Goal: Navigation & Orientation: Find specific page/section

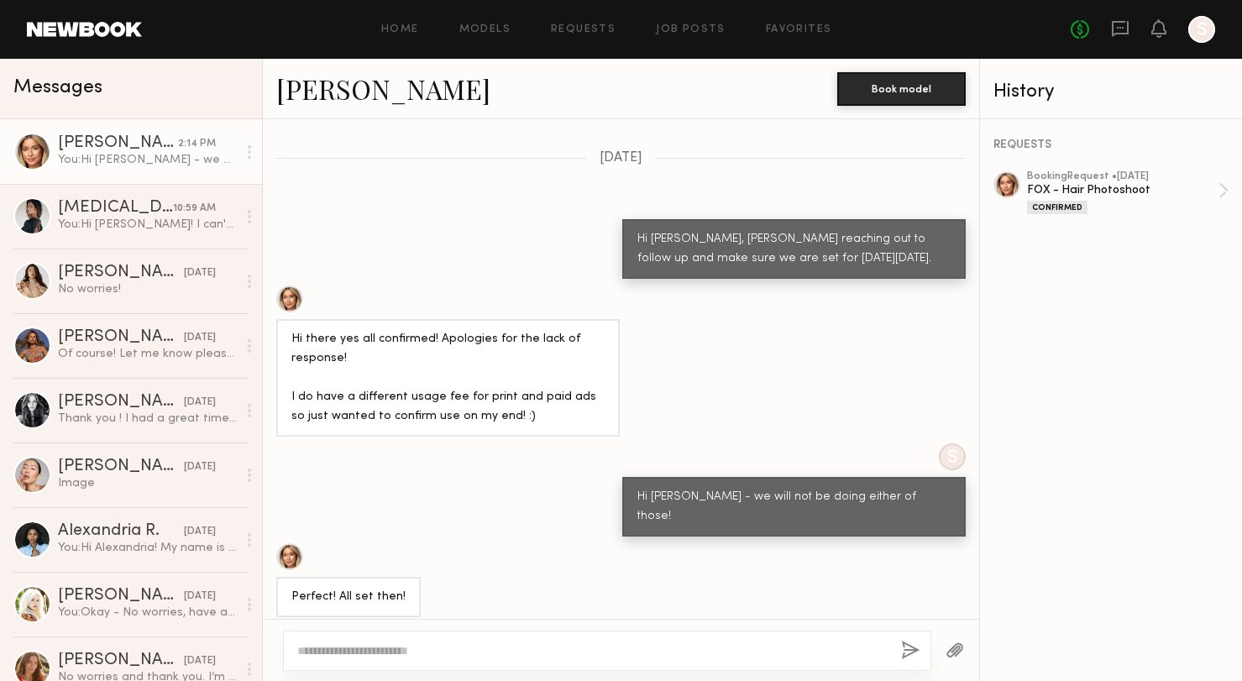
scroll to position [1413, 0]
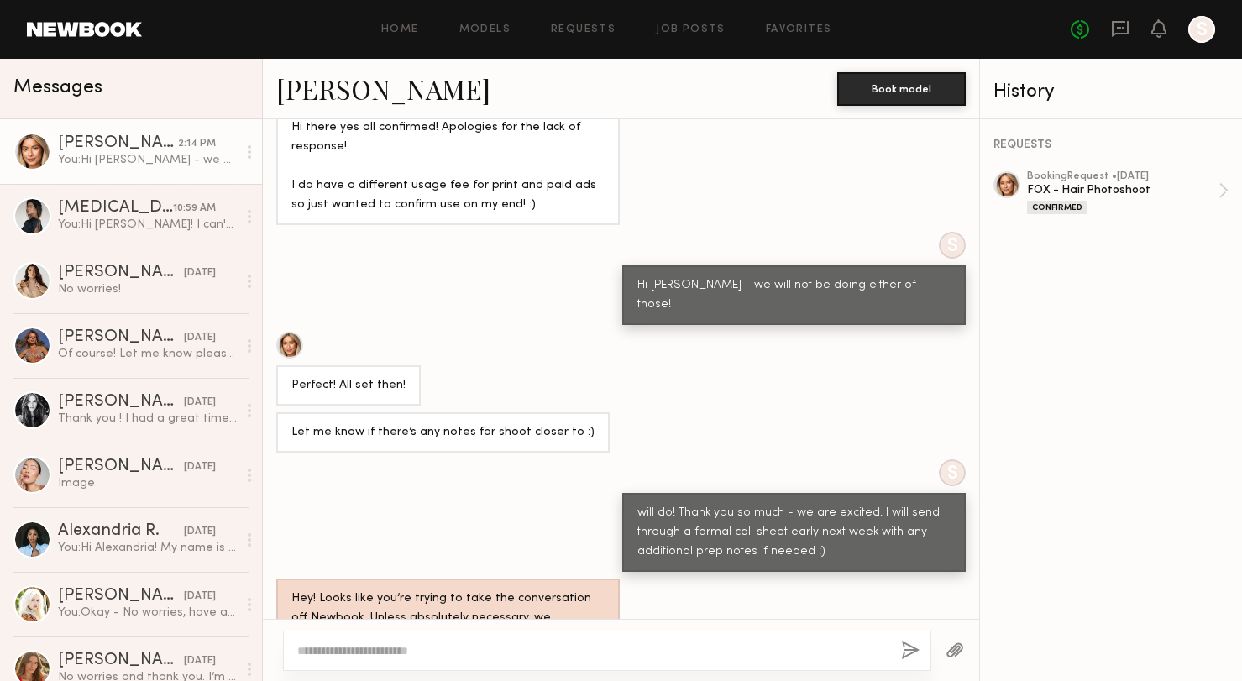
click at [317, 94] on link "Ayanna G." at bounding box center [383, 89] width 214 height 36
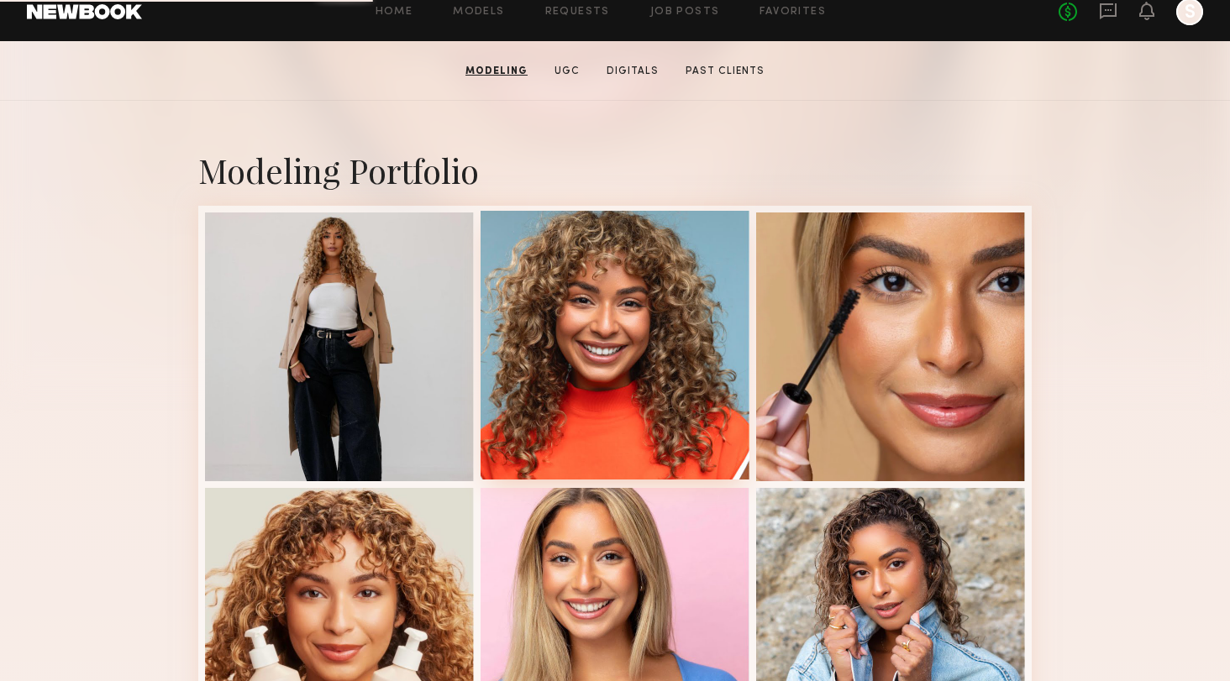
scroll to position [427, 0]
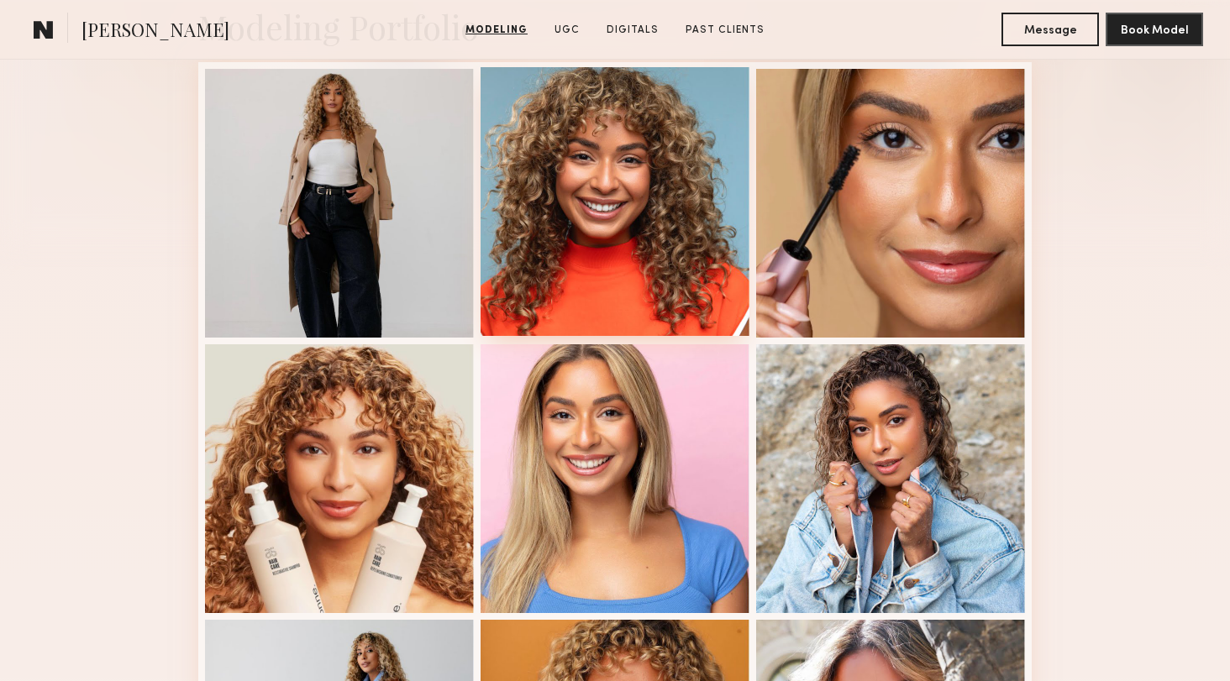
click at [639, 260] on div at bounding box center [614, 201] width 269 height 269
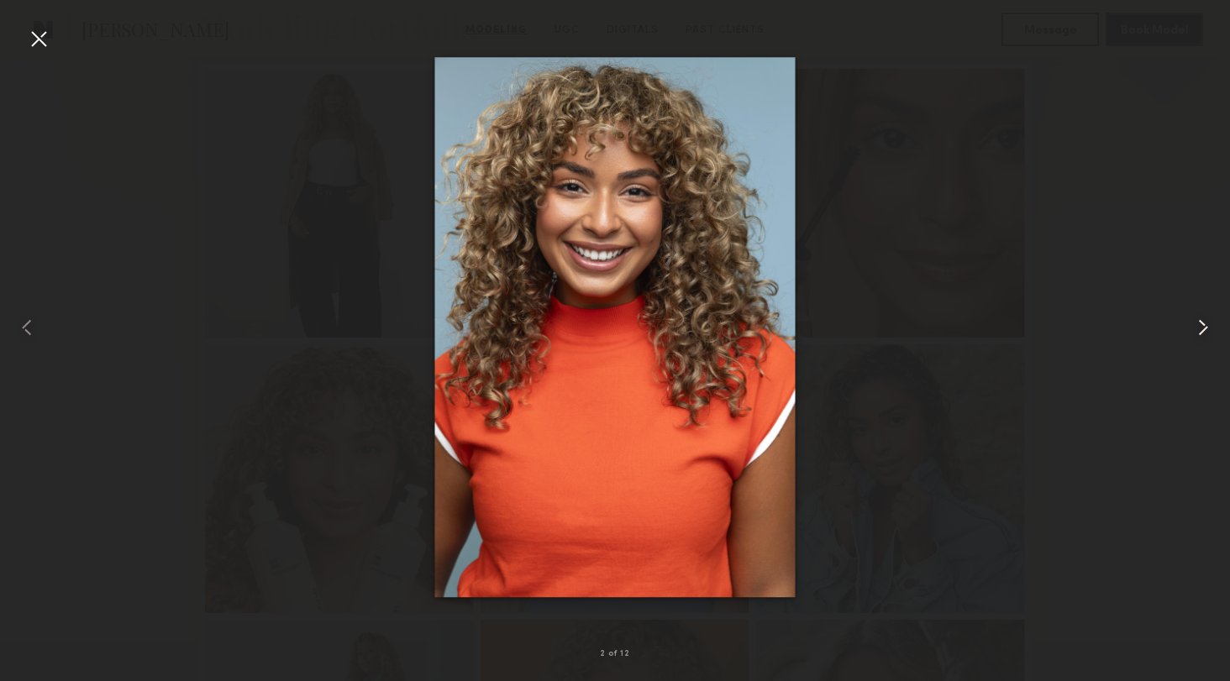
click at [1200, 325] on common-icon at bounding box center [1202, 327] width 27 height 27
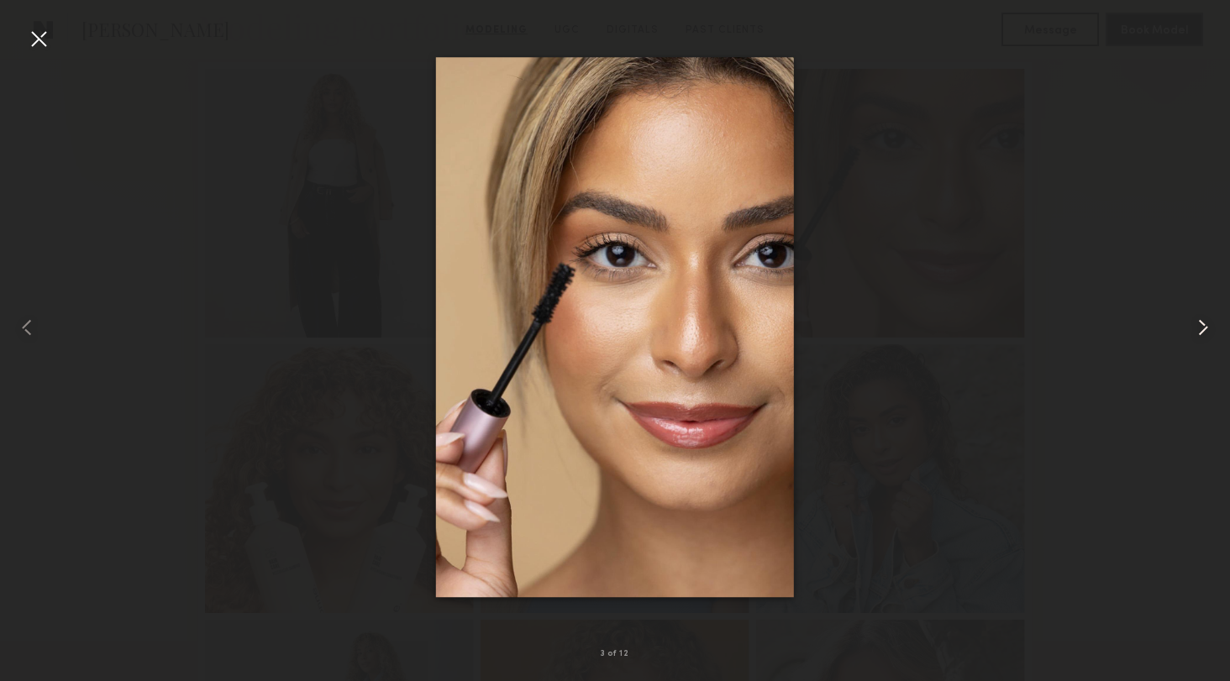
click at [1200, 325] on common-icon at bounding box center [1202, 327] width 27 height 27
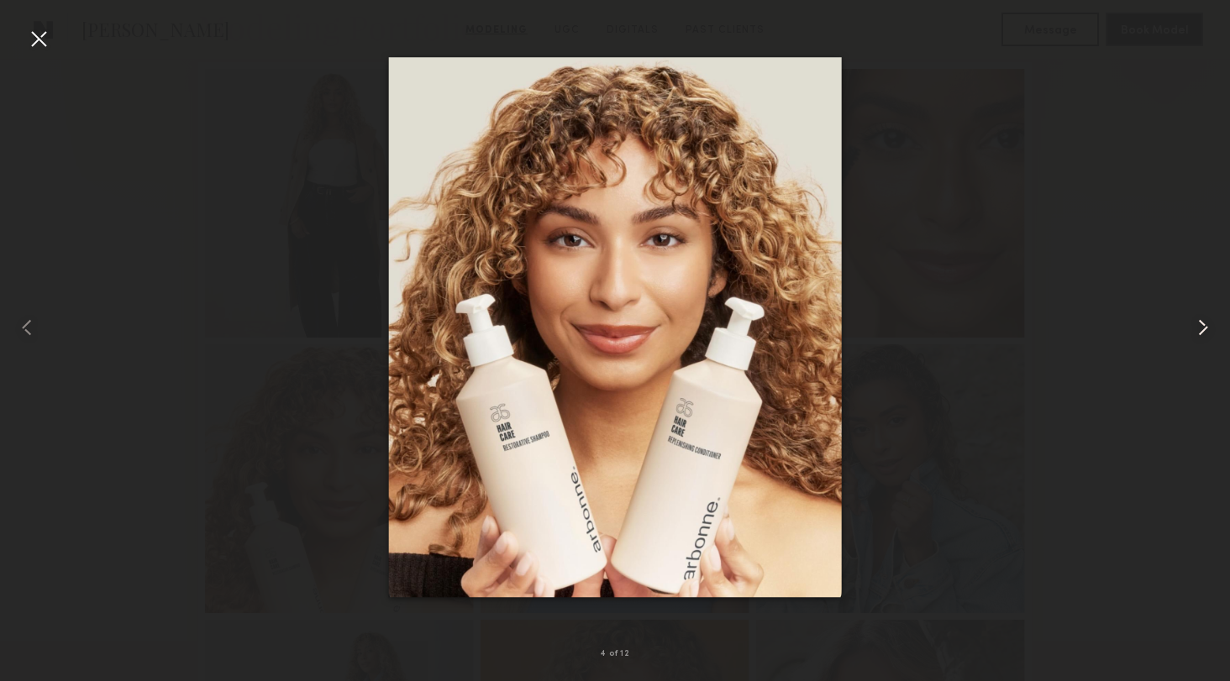
click at [1200, 325] on common-icon at bounding box center [1202, 327] width 27 height 27
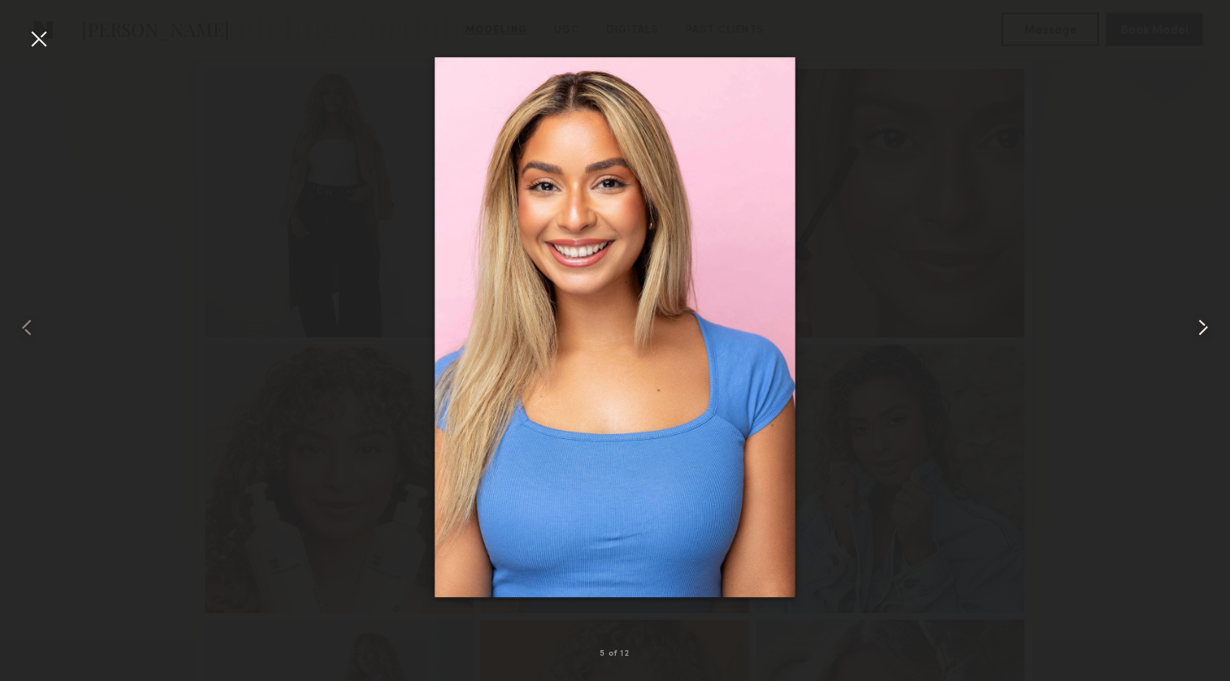
click at [1200, 325] on common-icon at bounding box center [1202, 327] width 27 height 27
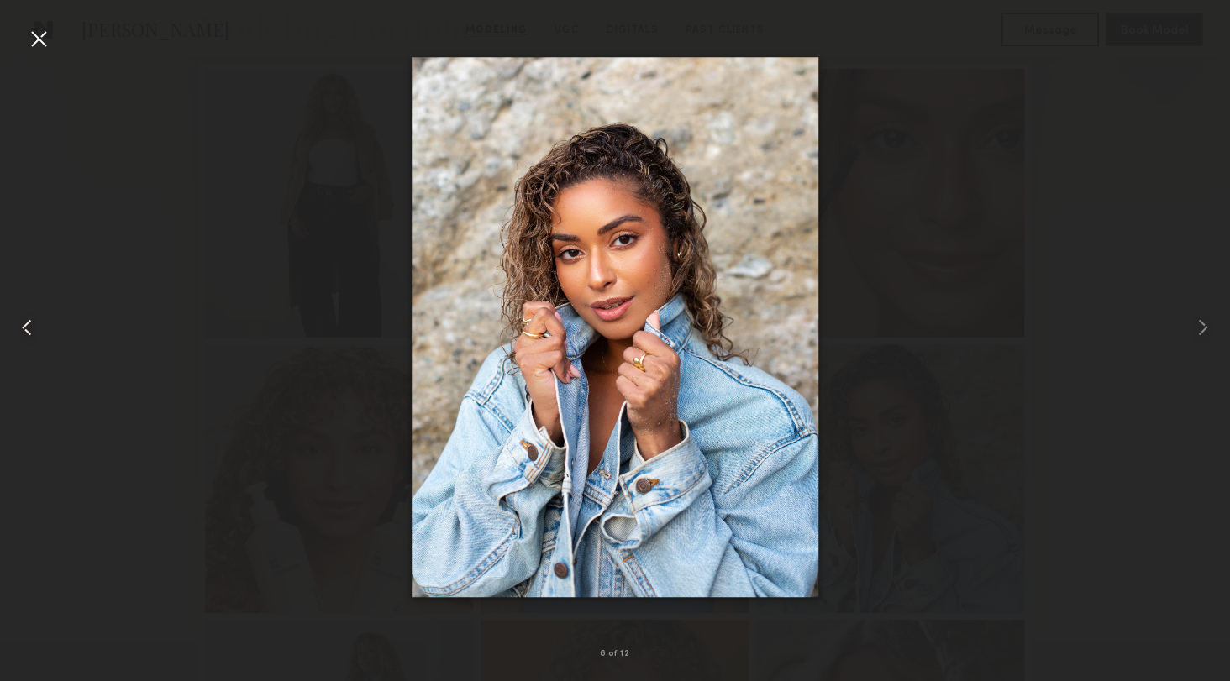
click at [24, 324] on common-icon at bounding box center [26, 327] width 27 height 27
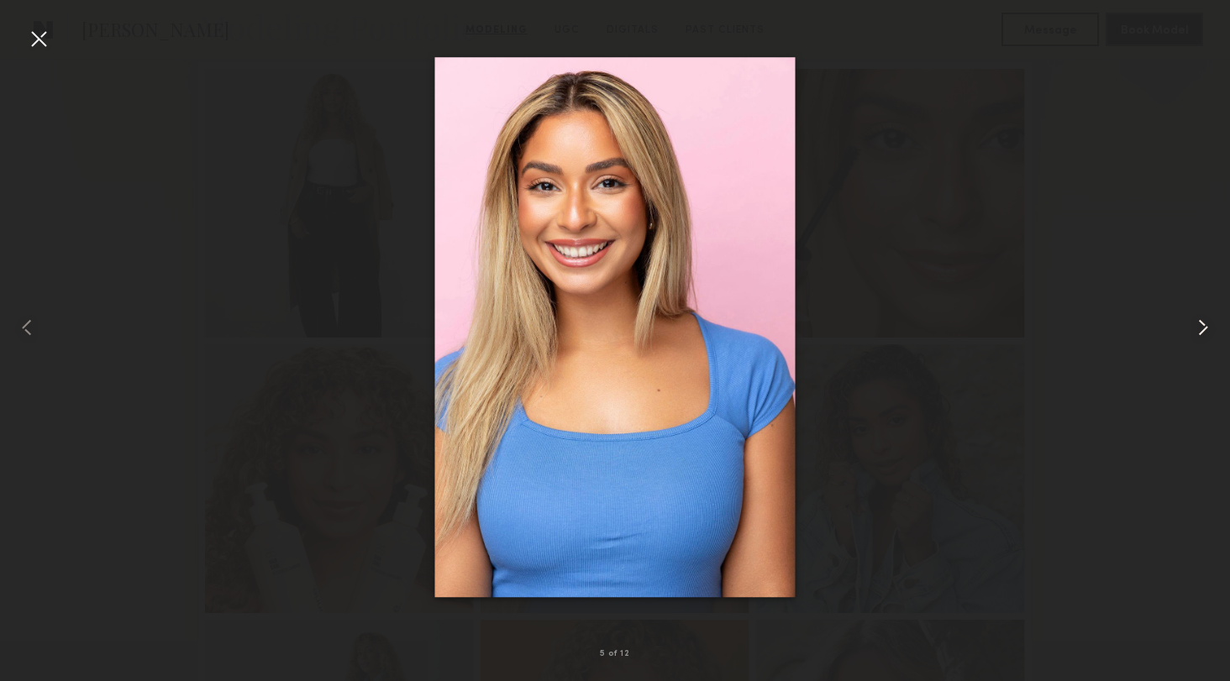
click at [1200, 328] on common-icon at bounding box center [1202, 327] width 27 height 27
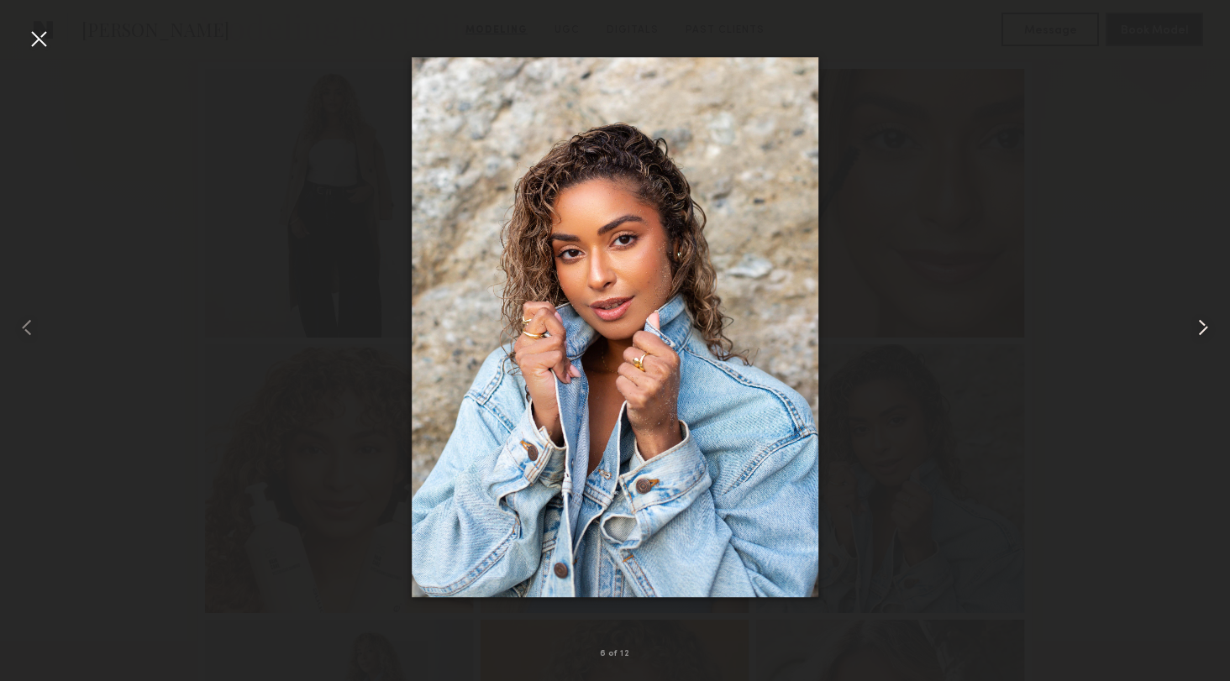
click at [1200, 328] on common-icon at bounding box center [1202, 327] width 27 height 27
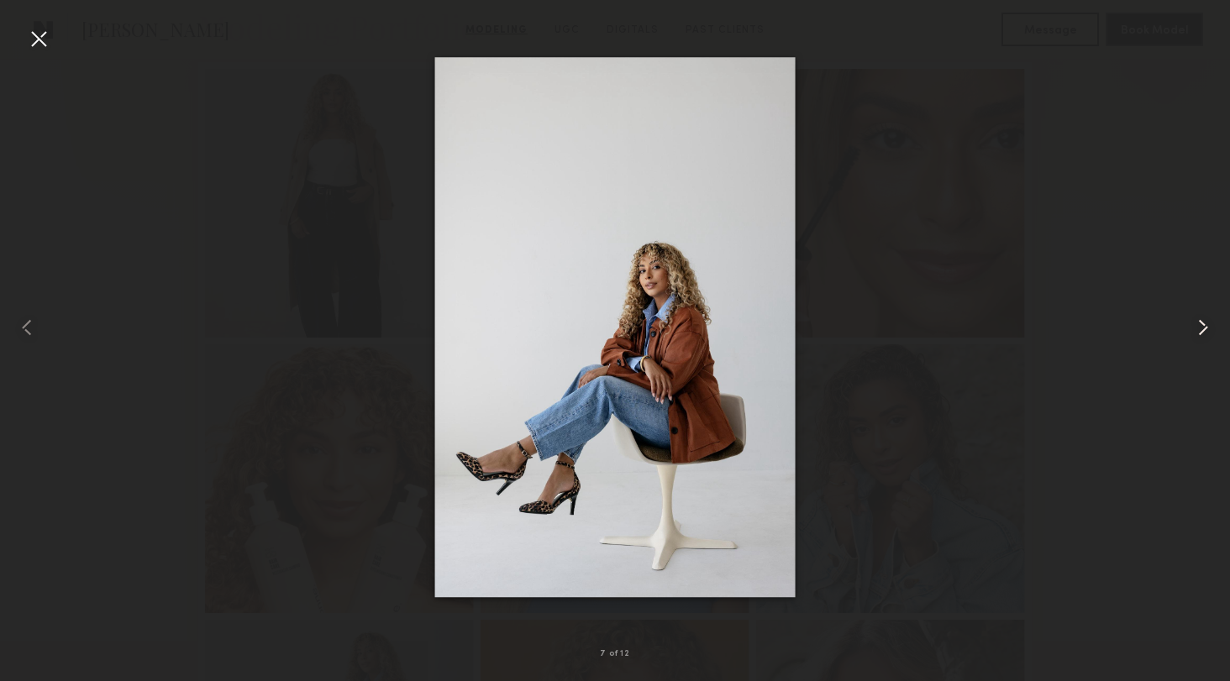
click at [1200, 328] on common-icon at bounding box center [1202, 327] width 27 height 27
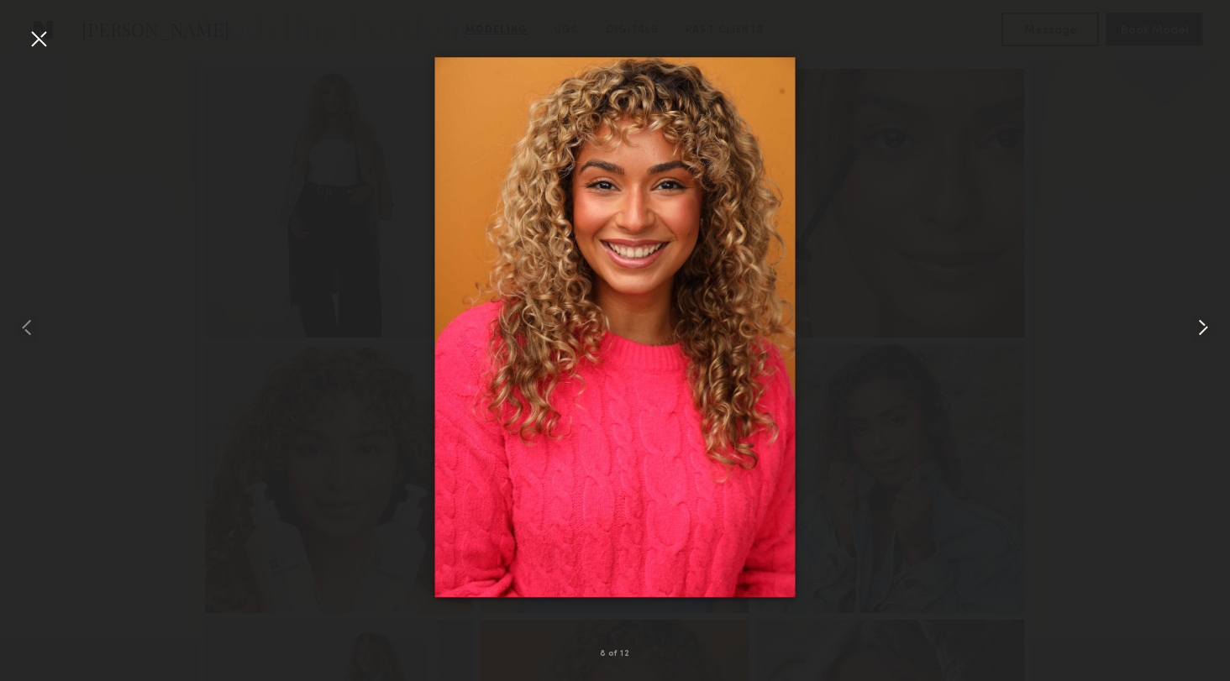
click at [1200, 328] on common-icon at bounding box center [1202, 327] width 27 height 27
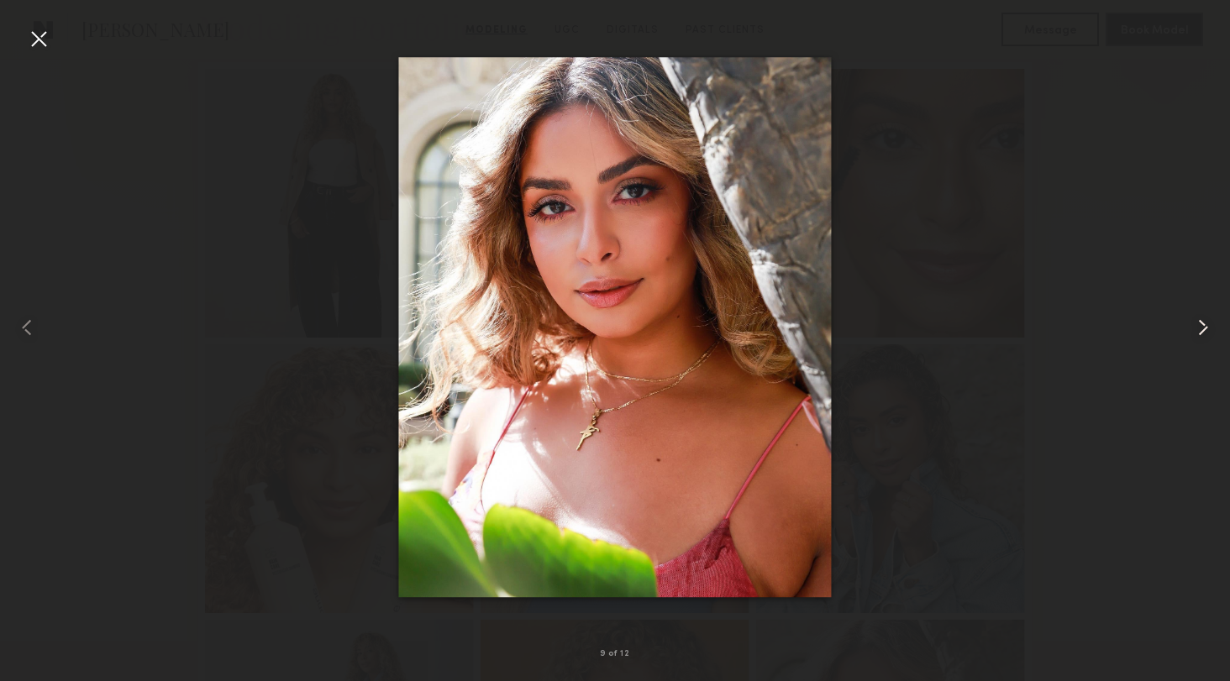
click at [1200, 328] on common-icon at bounding box center [1202, 327] width 27 height 27
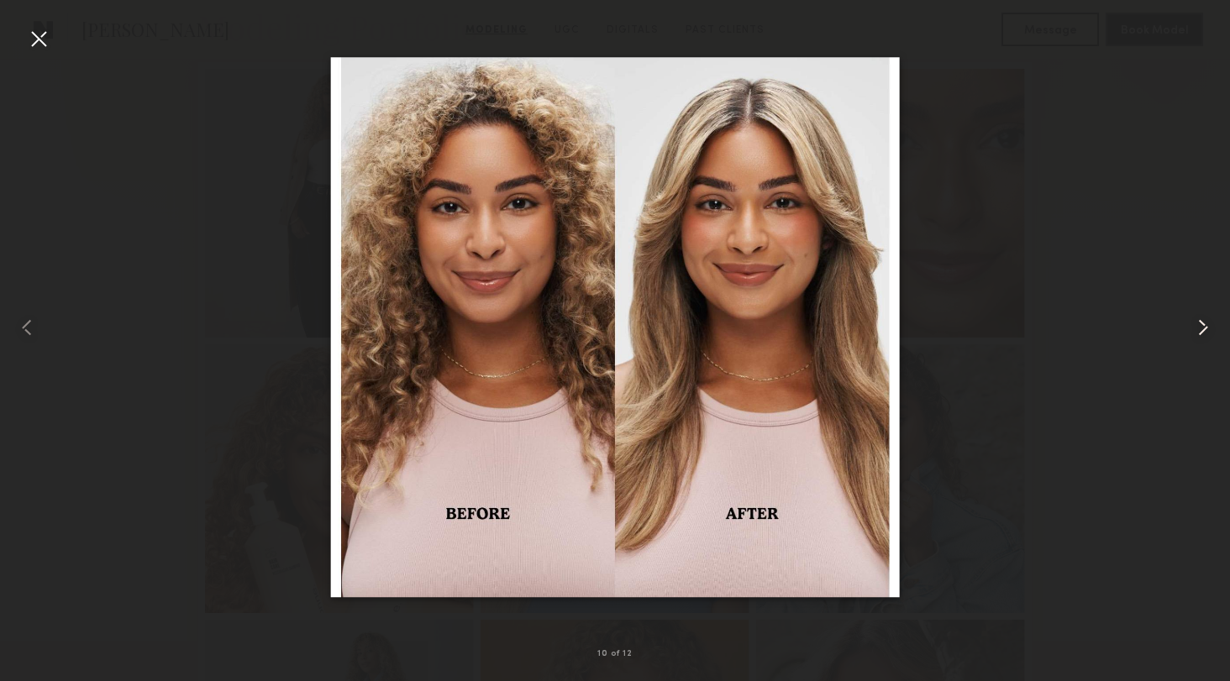
click at [1197, 322] on common-icon at bounding box center [1202, 327] width 27 height 27
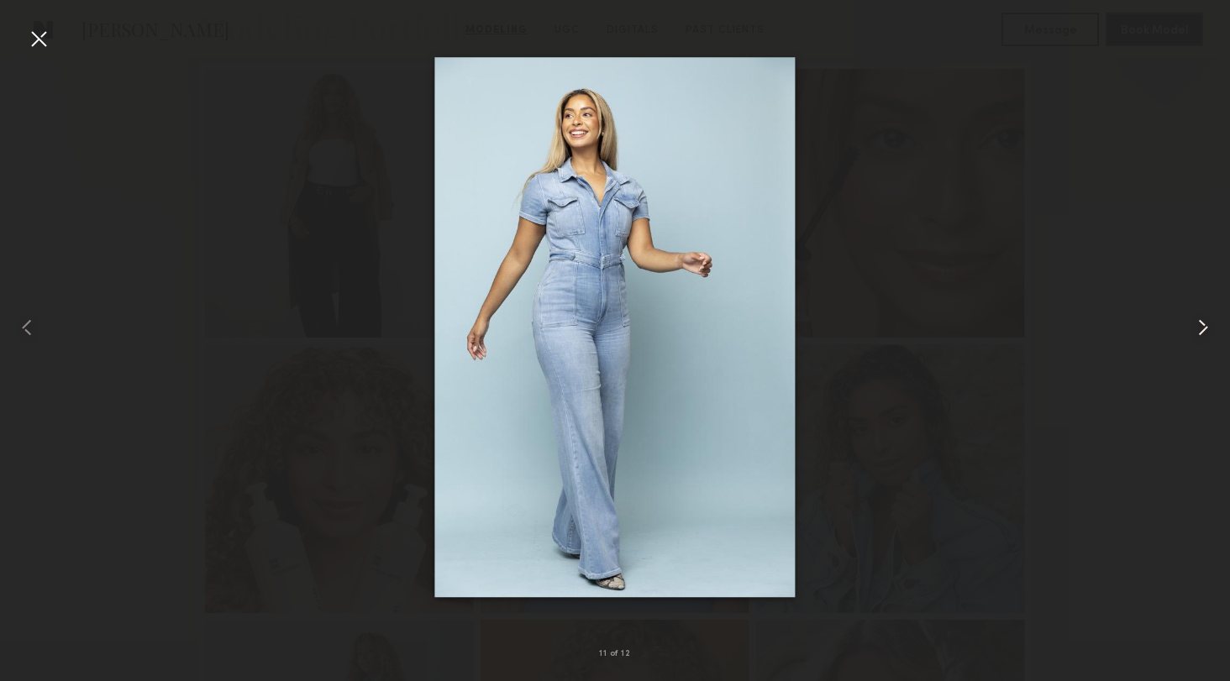
click at [1197, 322] on common-icon at bounding box center [1202, 327] width 27 height 27
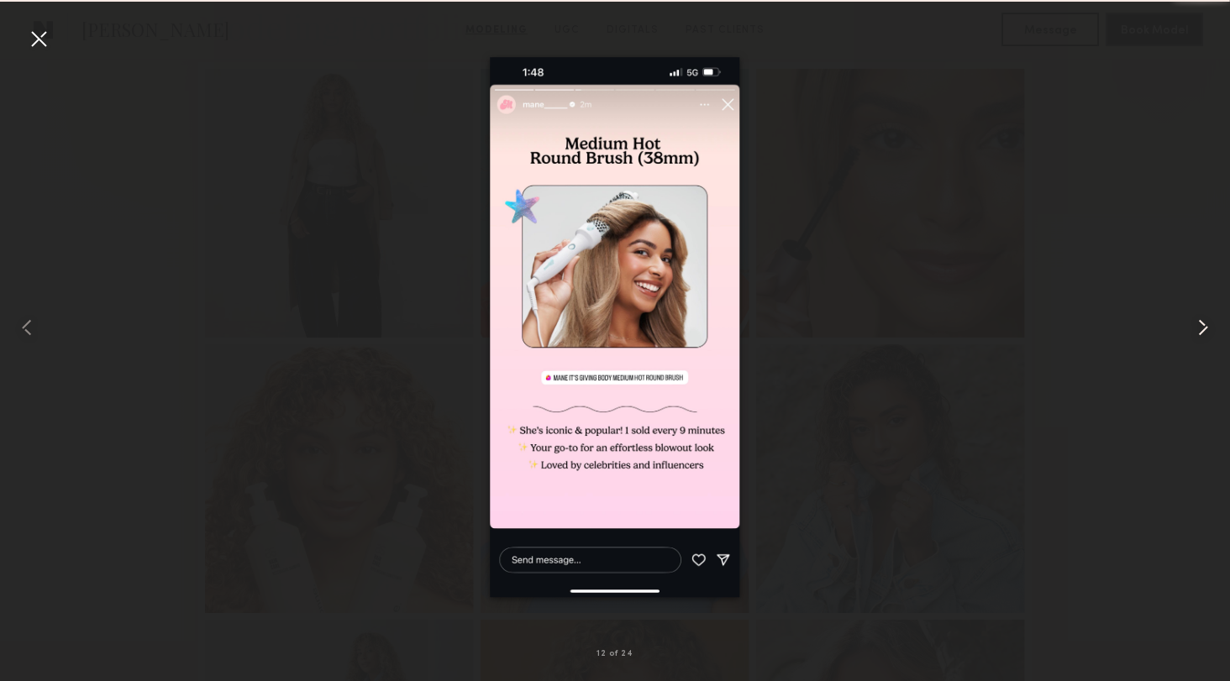
click at [1197, 322] on common-icon at bounding box center [1202, 327] width 27 height 27
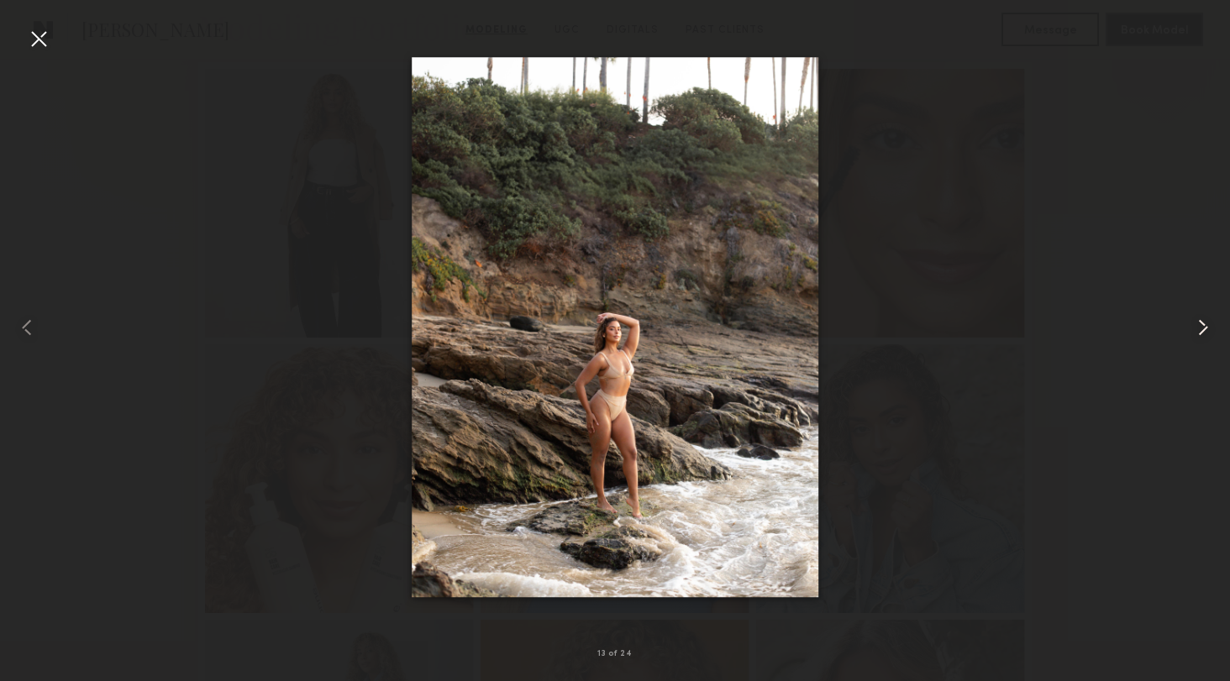
click at [1197, 323] on common-icon at bounding box center [1202, 327] width 27 height 27
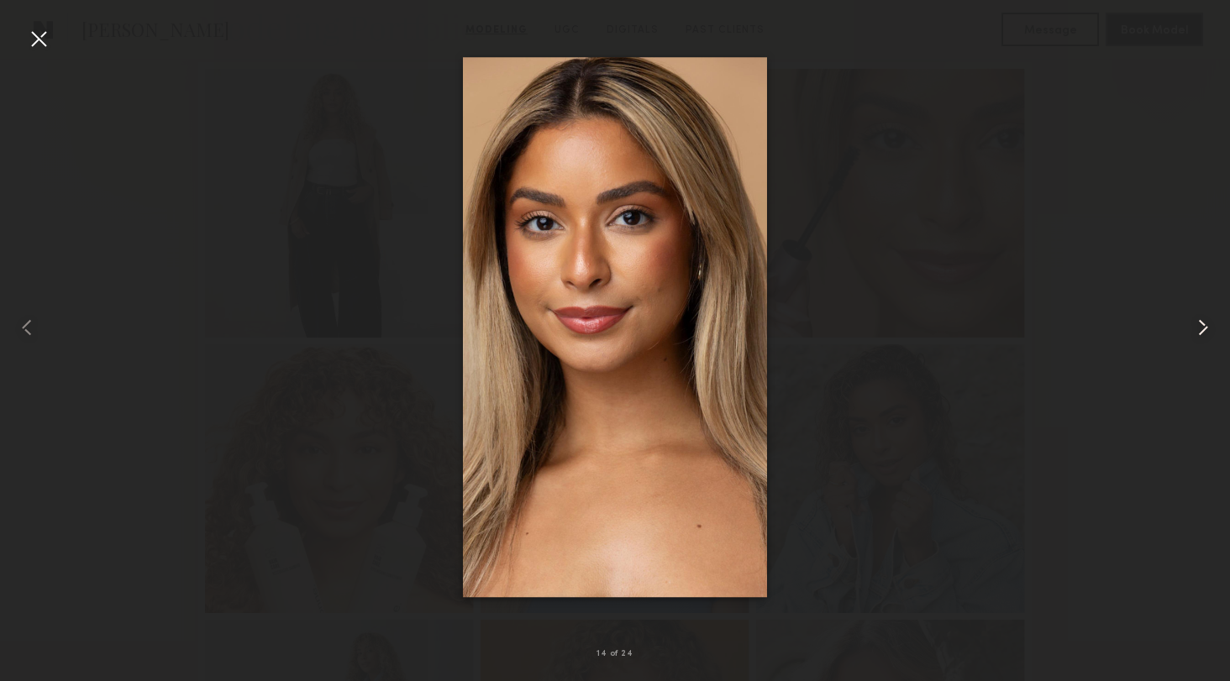
click at [1197, 323] on common-icon at bounding box center [1202, 327] width 27 height 27
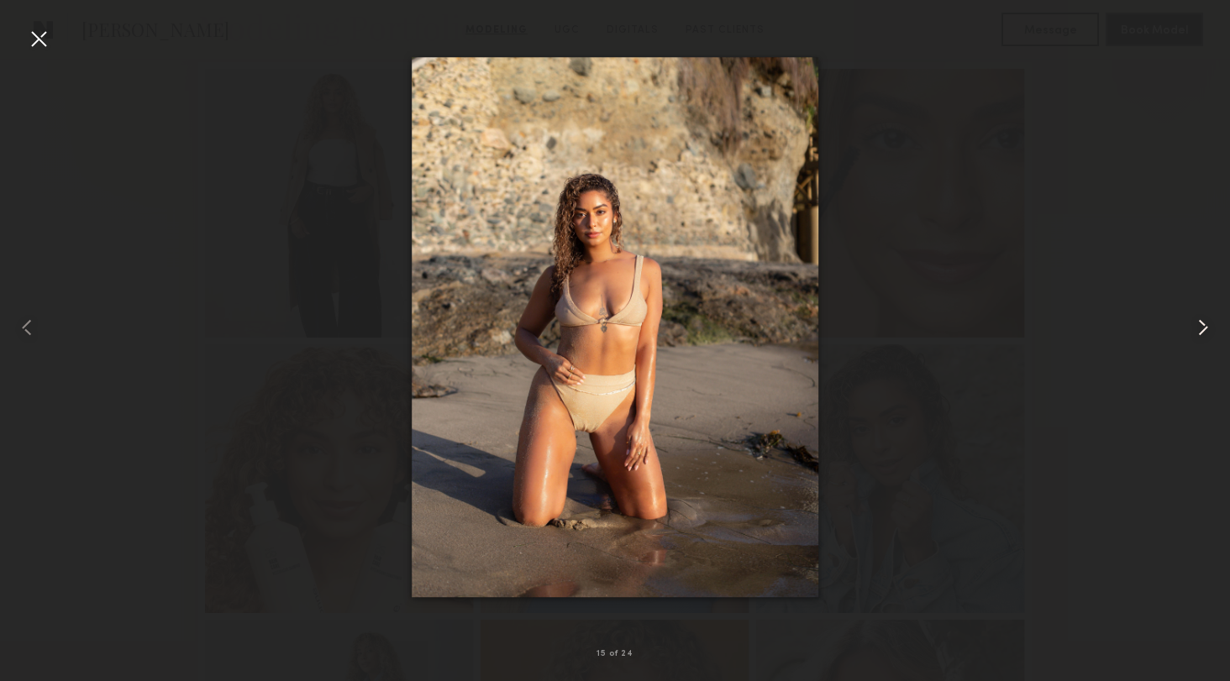
click at [1197, 323] on common-icon at bounding box center [1202, 327] width 27 height 27
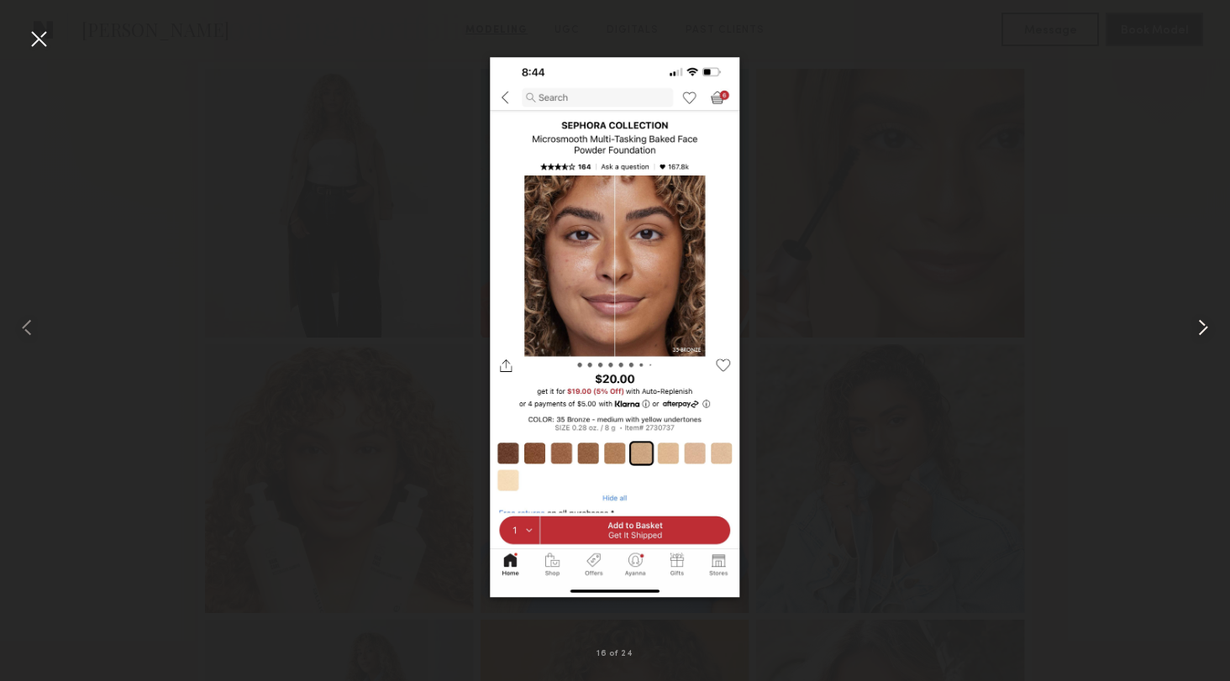
click at [1197, 323] on common-icon at bounding box center [1202, 327] width 27 height 27
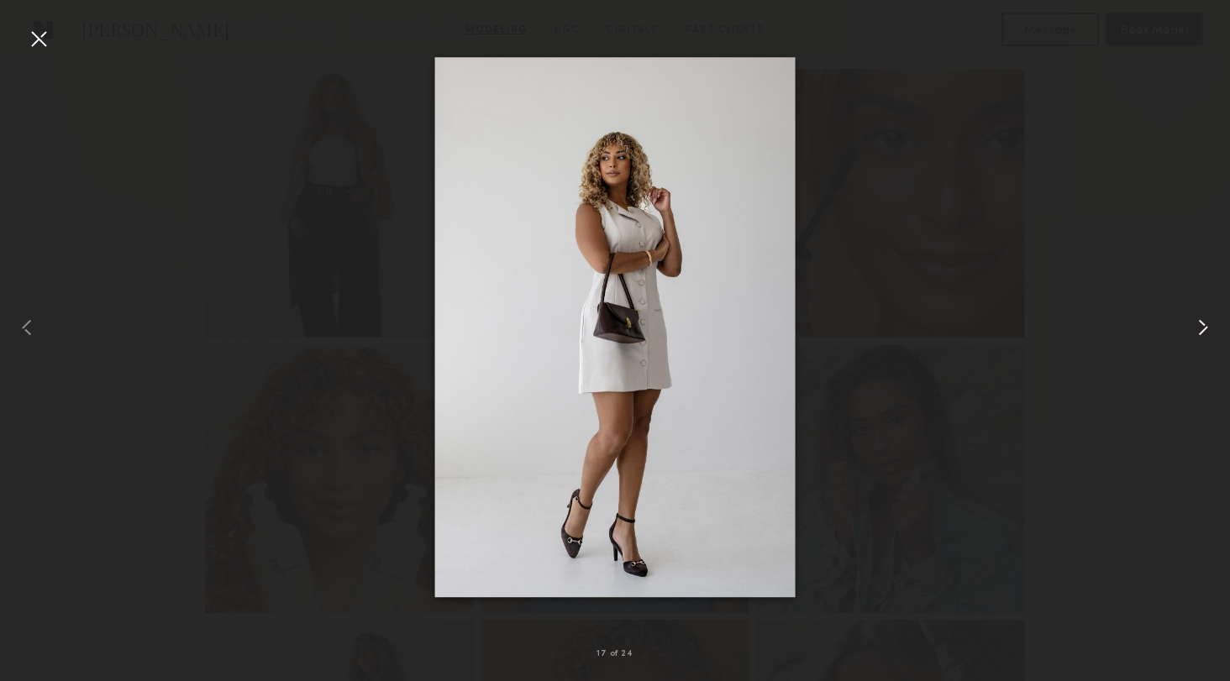
click at [1197, 323] on common-icon at bounding box center [1202, 327] width 27 height 27
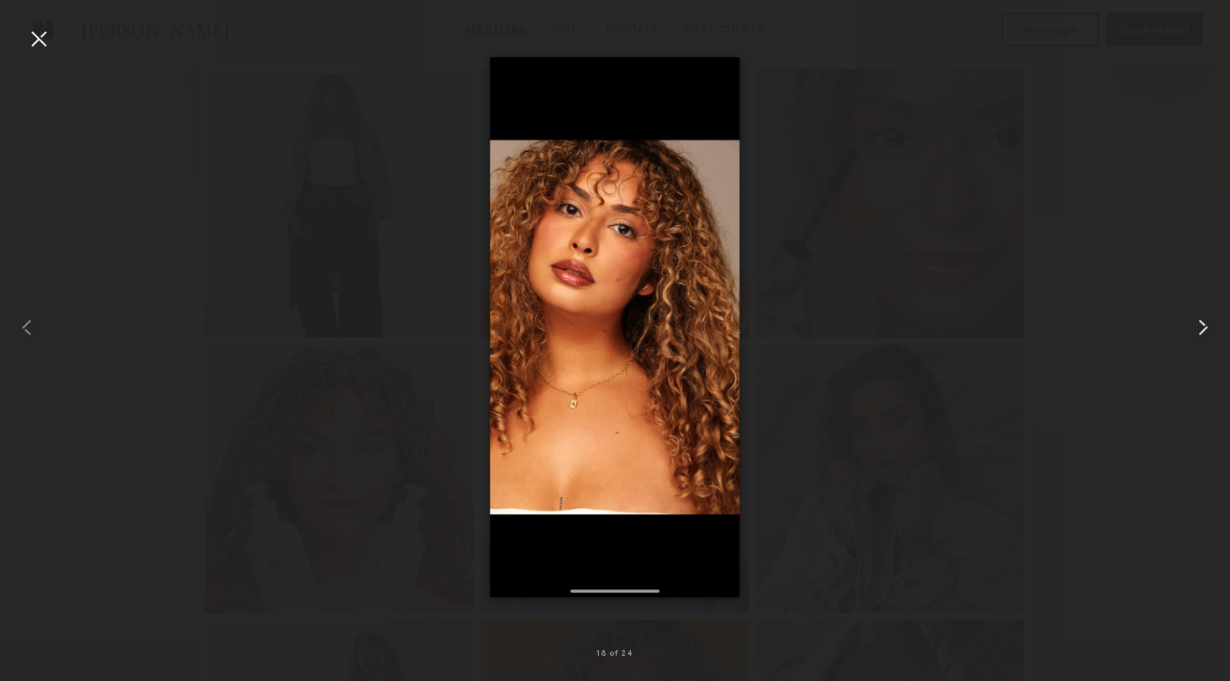
click at [1197, 323] on common-icon at bounding box center [1202, 327] width 27 height 27
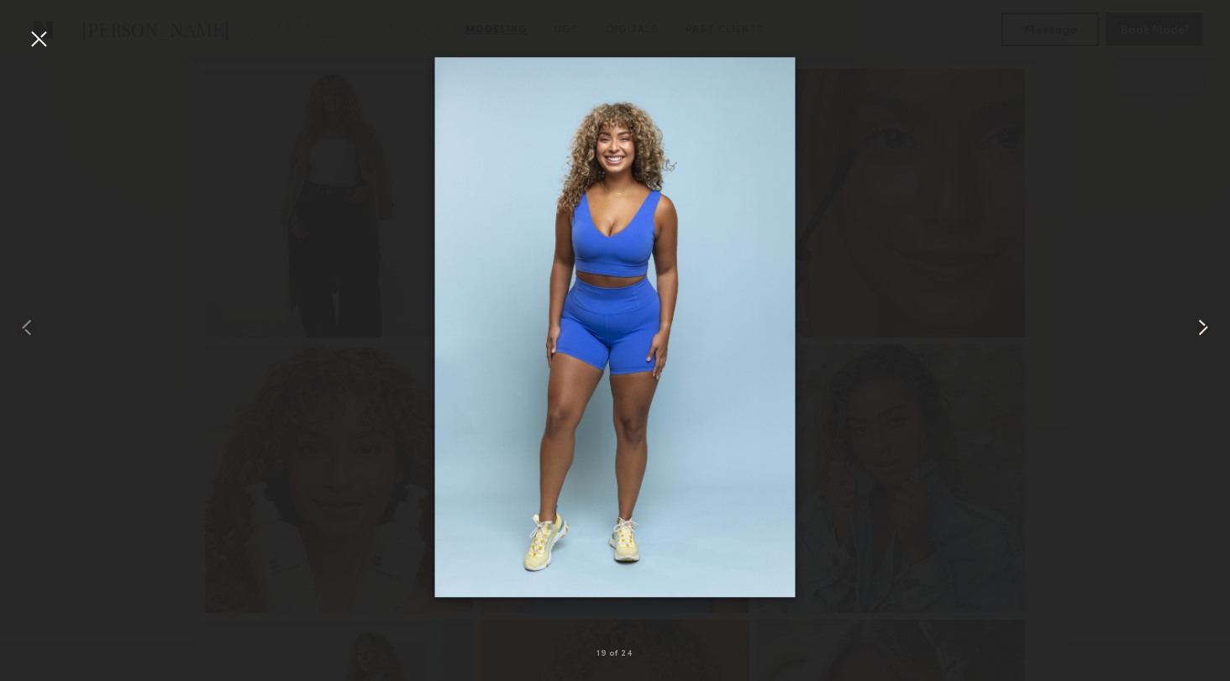
click at [1197, 323] on common-icon at bounding box center [1202, 327] width 27 height 27
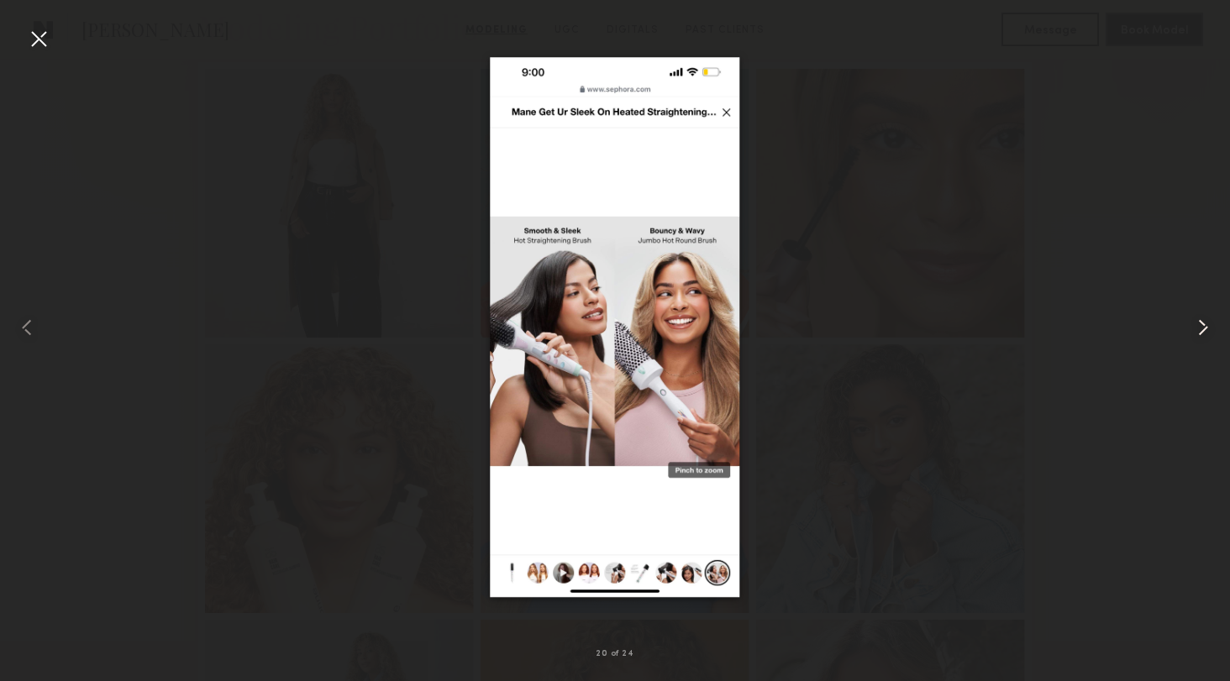
click at [1197, 323] on common-icon at bounding box center [1202, 327] width 27 height 27
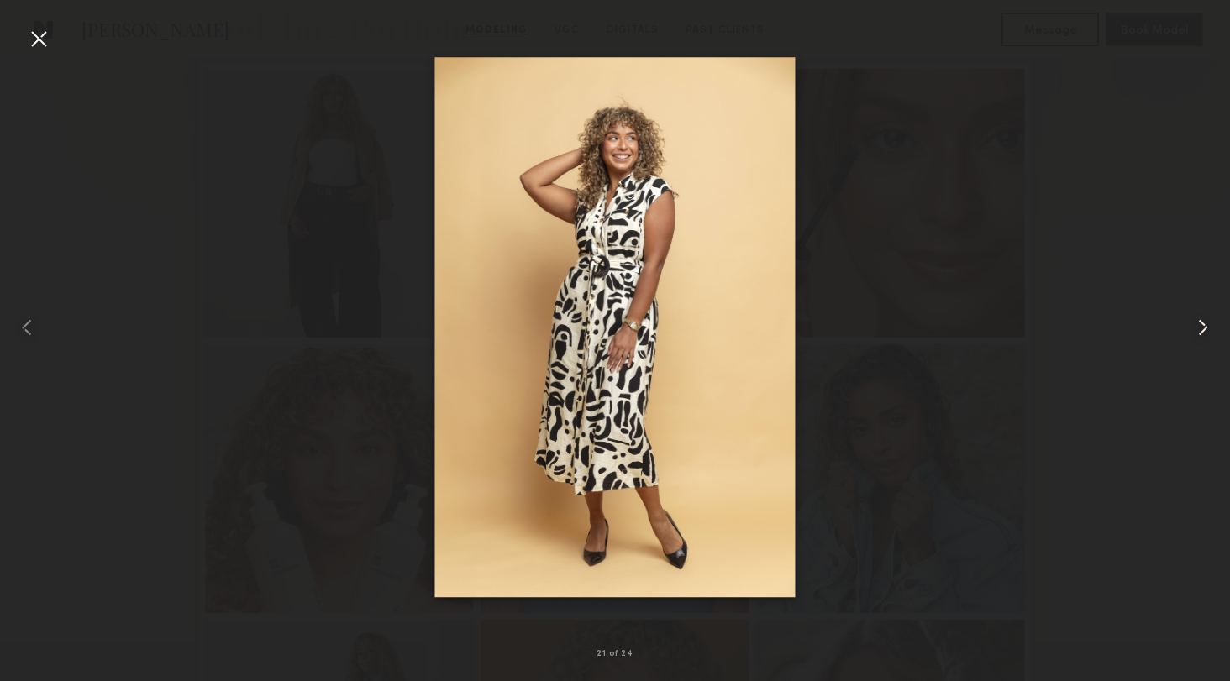
click at [1197, 323] on common-icon at bounding box center [1202, 327] width 27 height 27
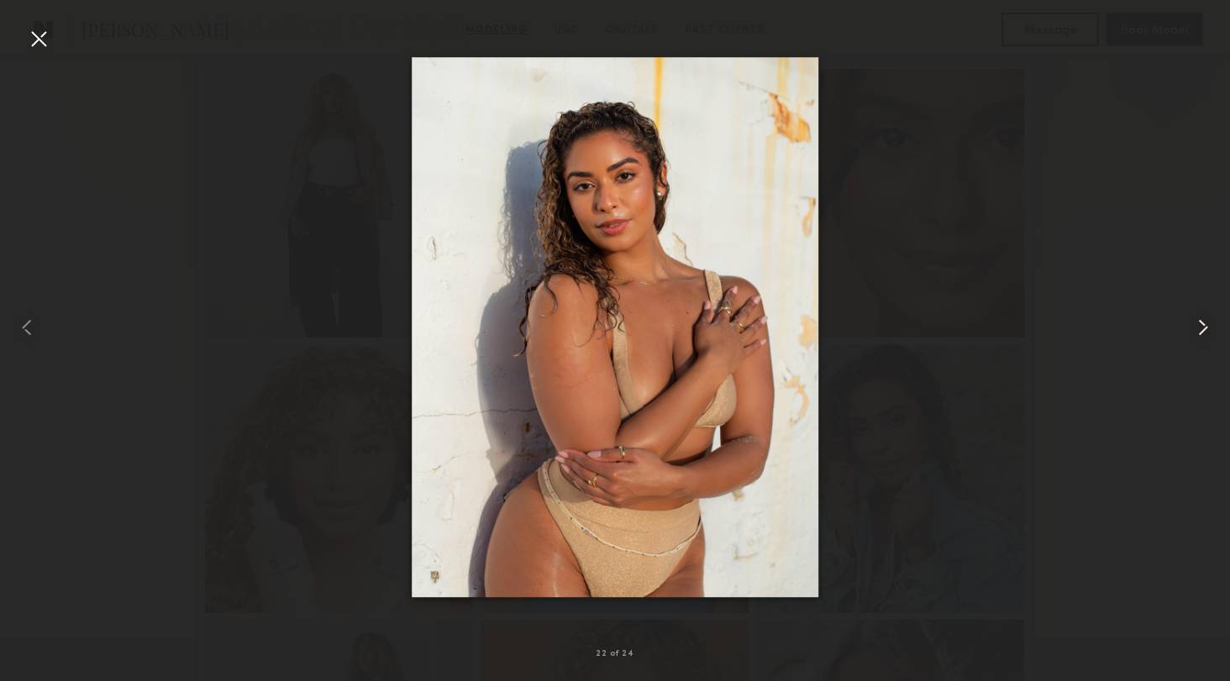
click at [1197, 323] on common-icon at bounding box center [1202, 327] width 27 height 27
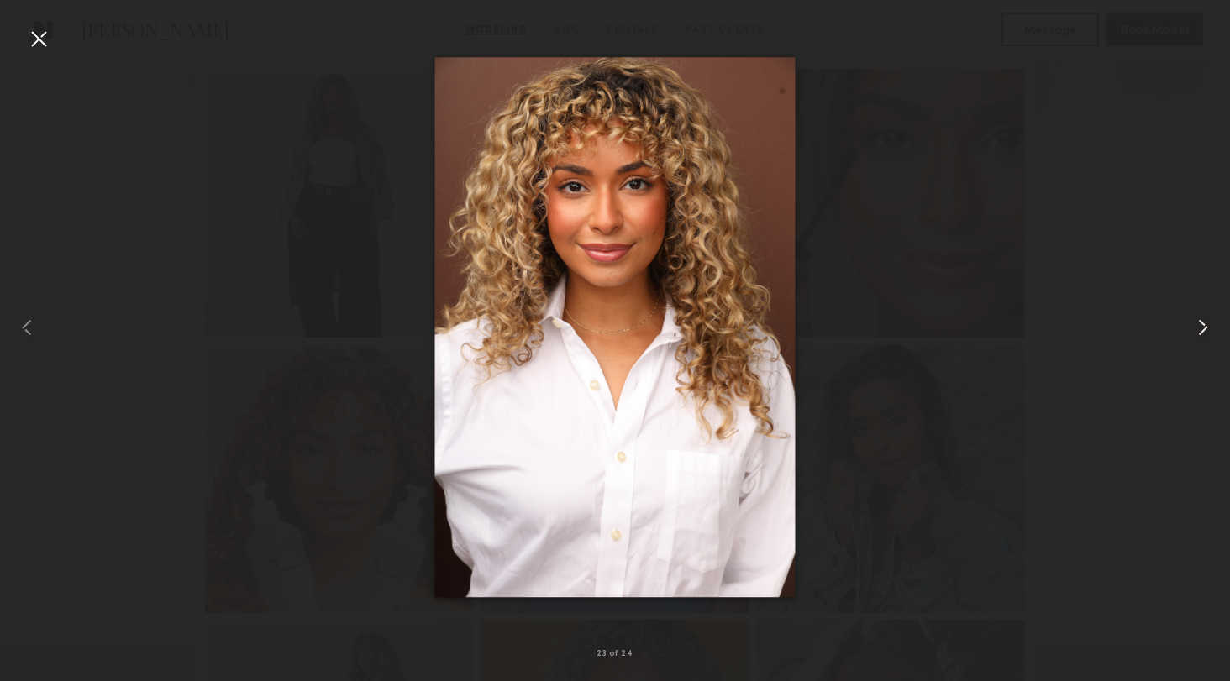
click at [1197, 323] on common-icon at bounding box center [1202, 327] width 27 height 27
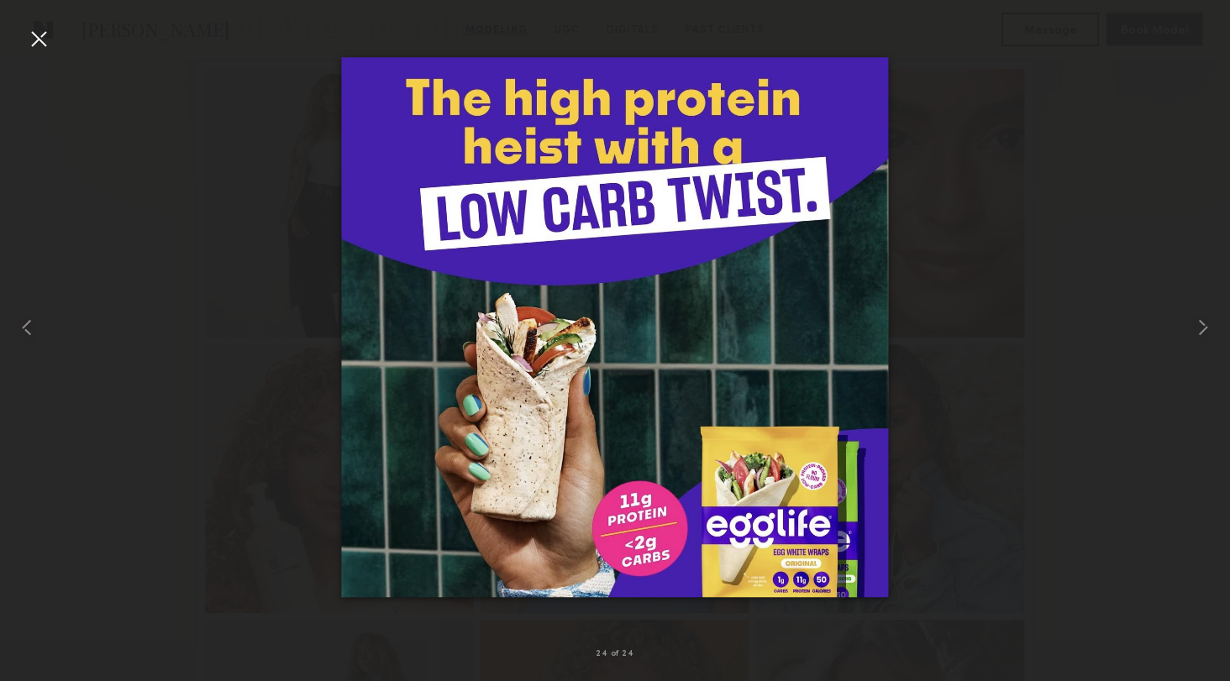
click at [46, 40] on div at bounding box center [38, 38] width 27 height 27
